Goal: Information Seeking & Learning: Check status

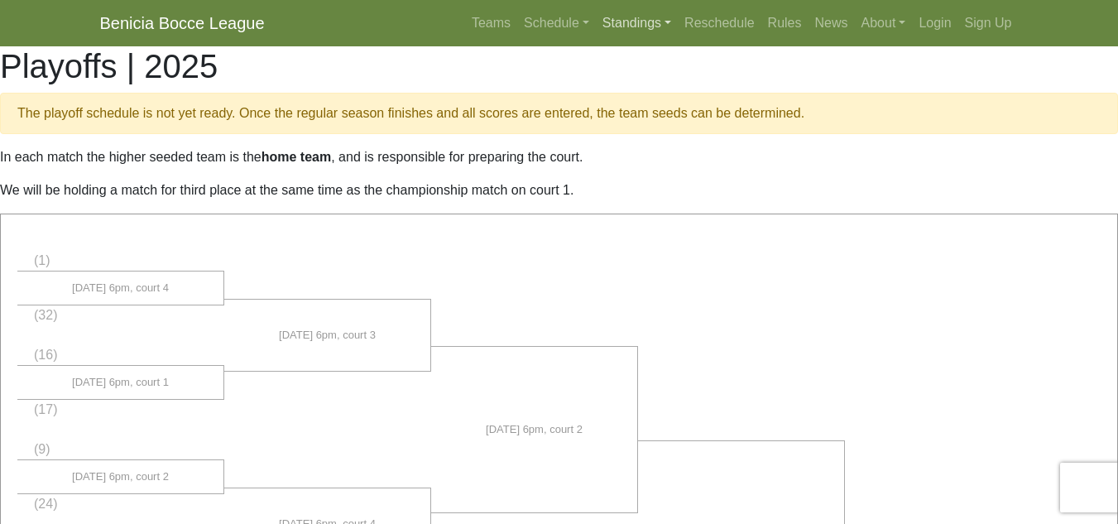
drag, startPoint x: 0, startPoint y: 0, endPoint x: 642, endPoint y: 22, distance: 642.3
click at [642, 22] on link "Standings" at bounding box center [637, 23] width 82 height 33
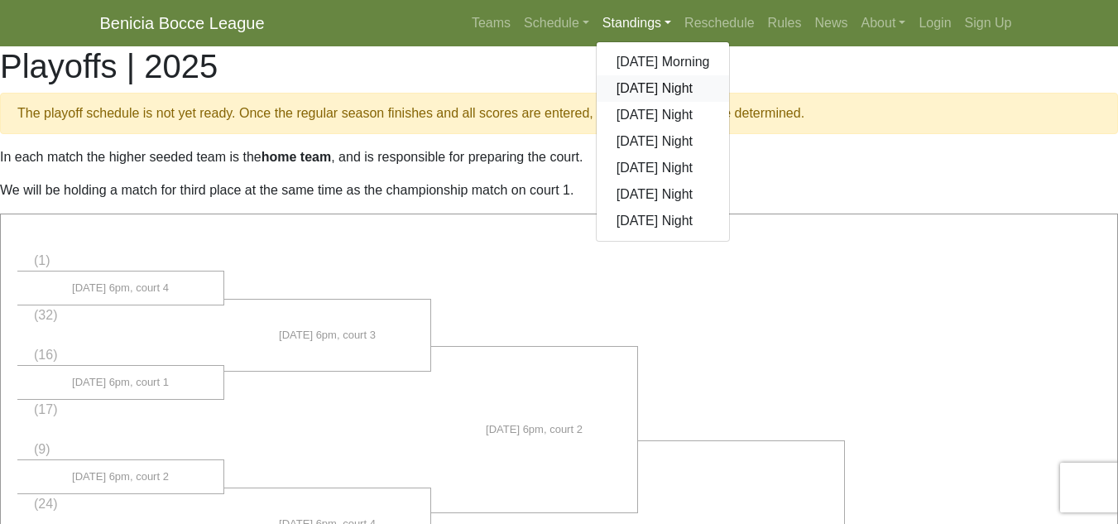
click at [654, 83] on link "[DATE] Night" at bounding box center [662, 88] width 133 height 26
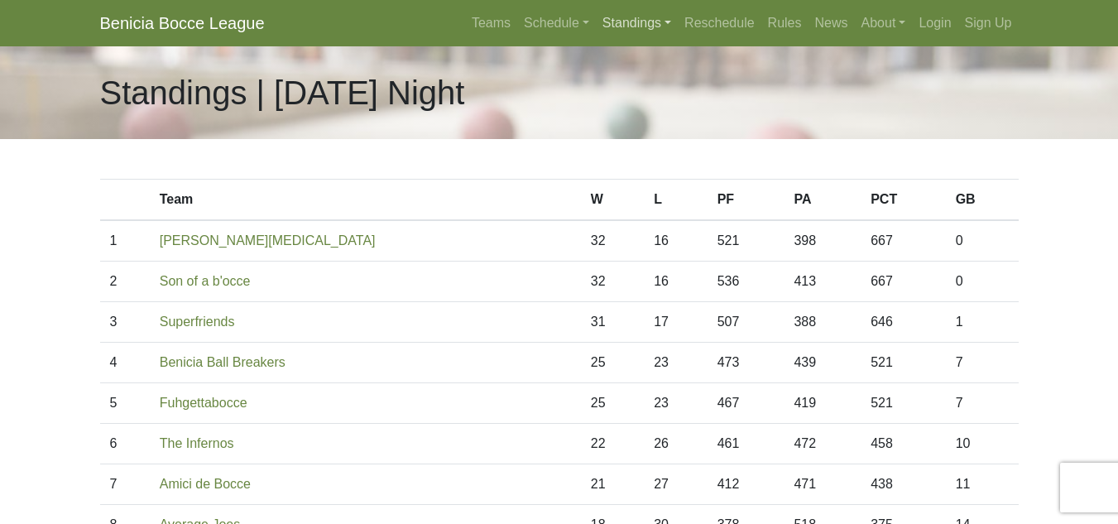
click at [654, 14] on link "Standings" at bounding box center [637, 23] width 82 height 33
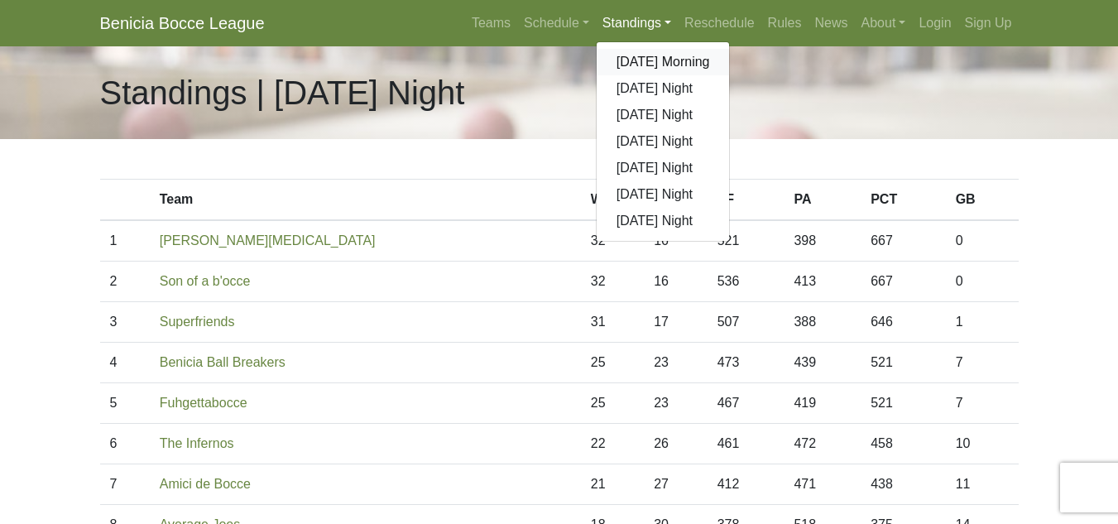
click at [644, 52] on link "[DATE] Morning" at bounding box center [662, 62] width 133 height 26
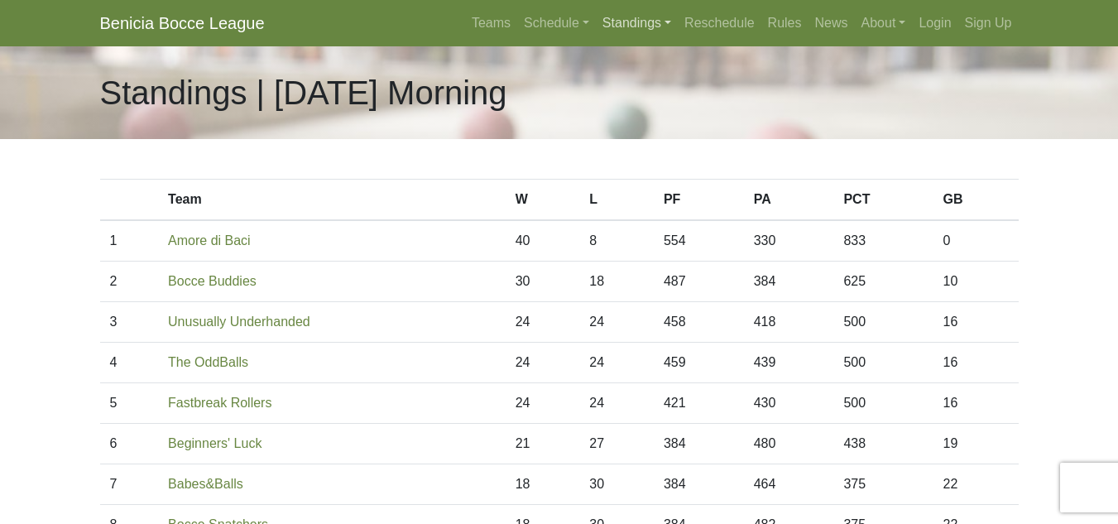
click at [631, 24] on link "Standings" at bounding box center [637, 23] width 82 height 33
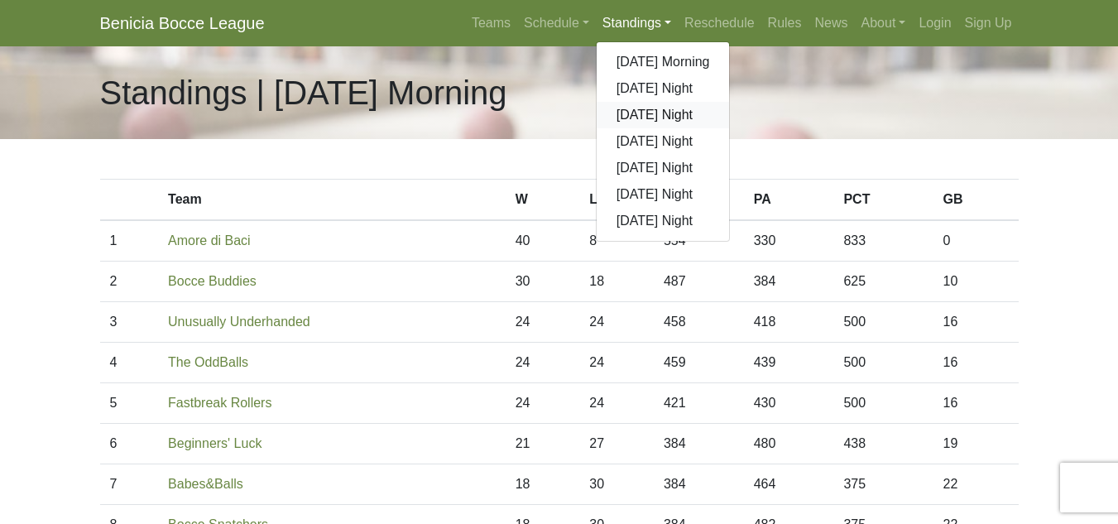
click at [643, 106] on link "[DATE] Night" at bounding box center [662, 115] width 133 height 26
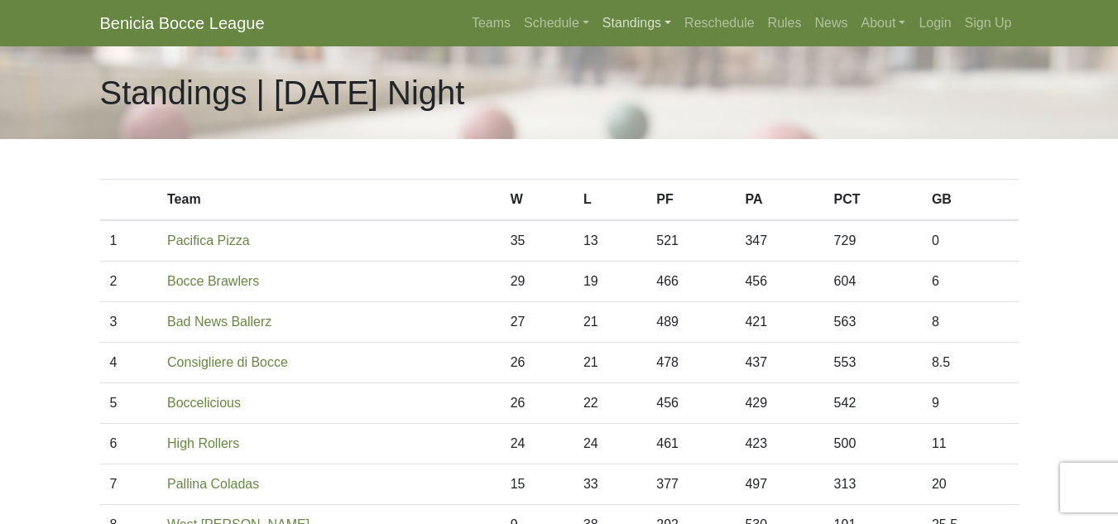
click at [655, 22] on link "Standings" at bounding box center [637, 23] width 82 height 33
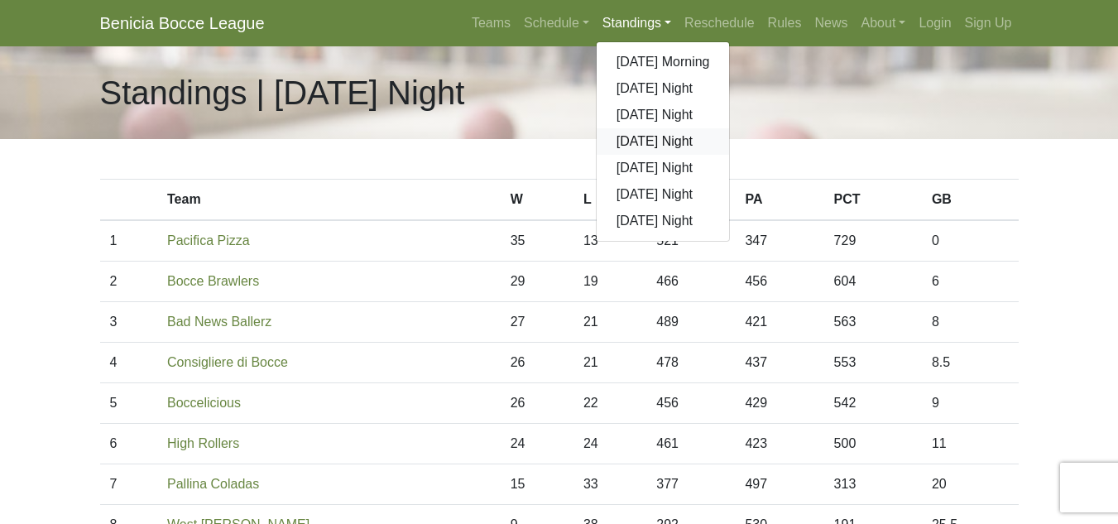
click at [653, 135] on link "[DATE] Night" at bounding box center [662, 141] width 133 height 26
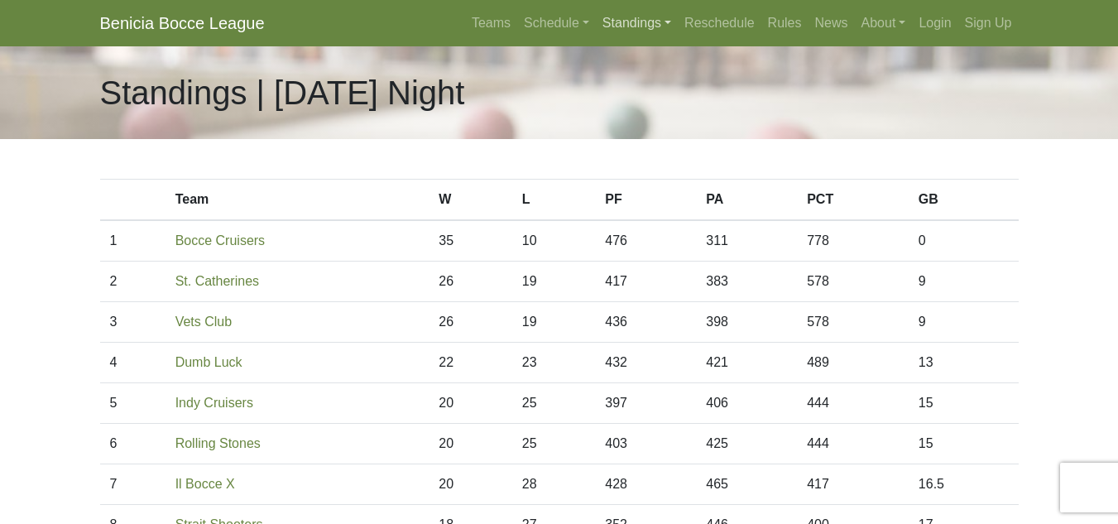
click at [637, 25] on link "Standings" at bounding box center [637, 23] width 82 height 33
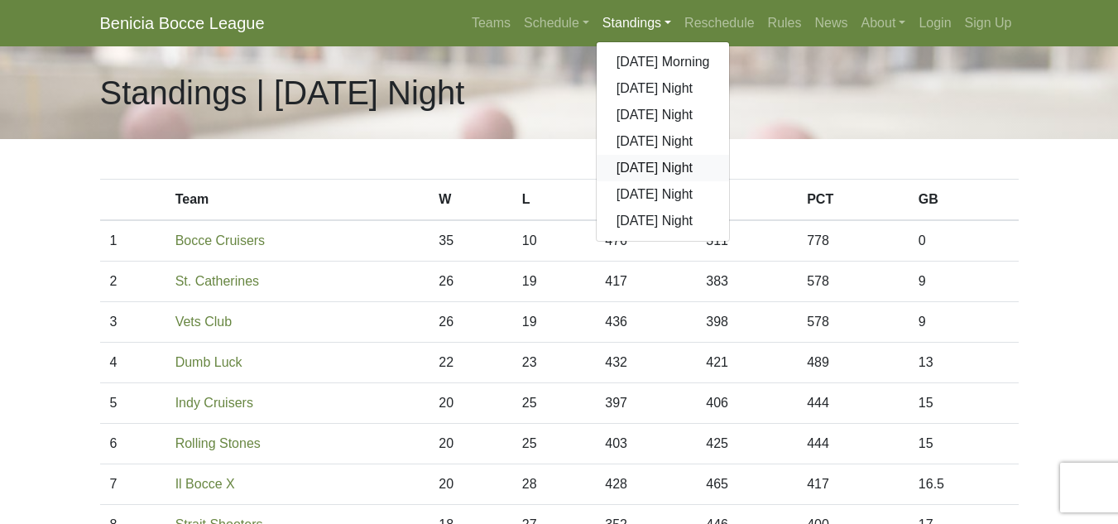
click at [644, 160] on link "[DATE] Night" at bounding box center [662, 168] width 133 height 26
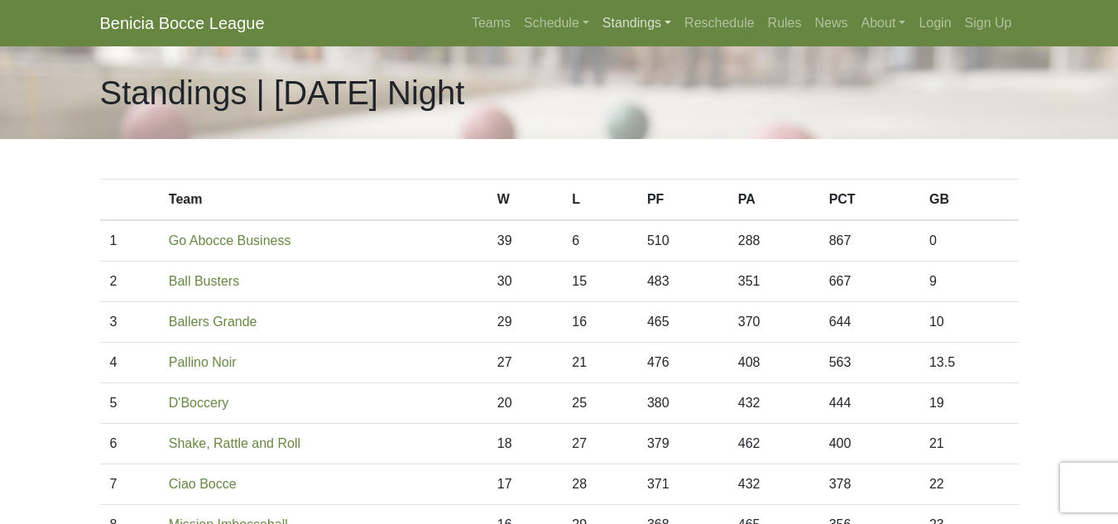
click at [638, 23] on link "Standings" at bounding box center [637, 23] width 82 height 33
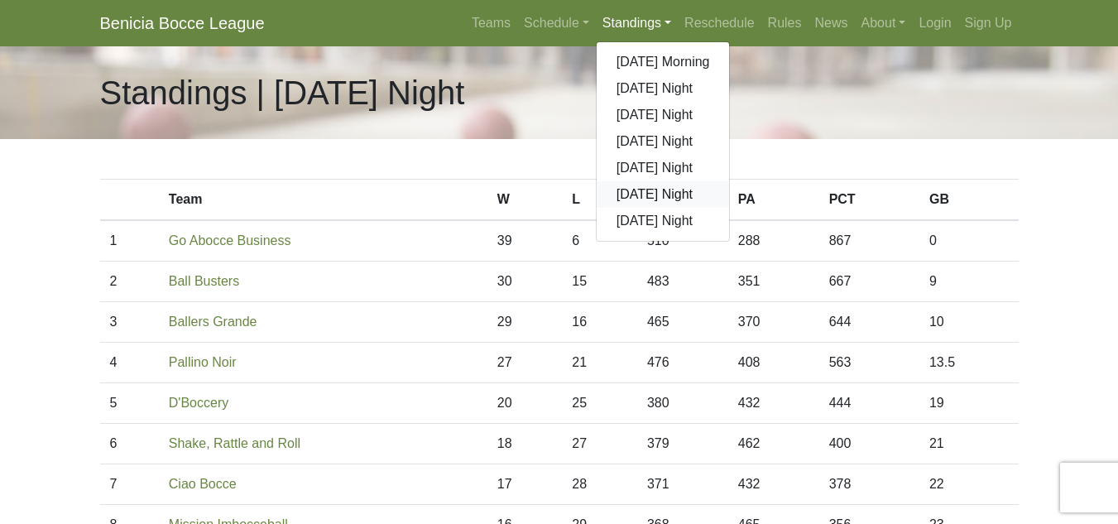
click at [654, 194] on link "[DATE] Night" at bounding box center [662, 194] width 133 height 26
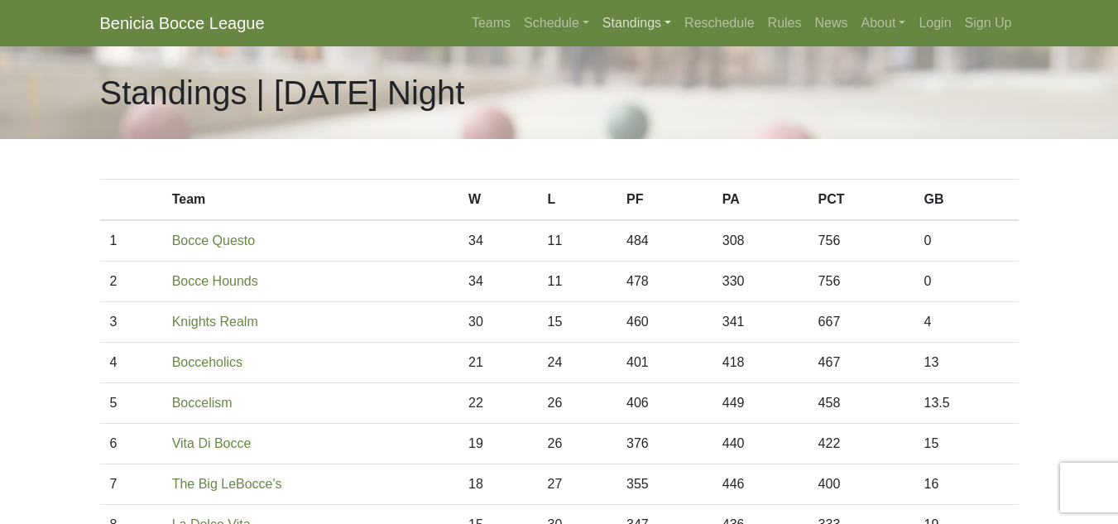
click at [627, 22] on link "Standings" at bounding box center [637, 23] width 82 height 33
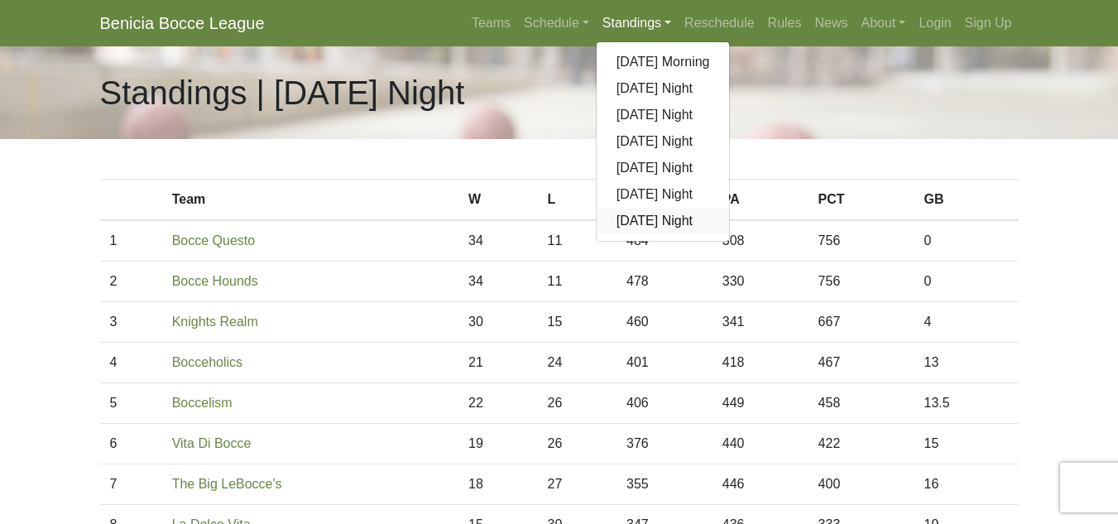
click at [639, 220] on link "[DATE] Night" at bounding box center [662, 221] width 133 height 26
